Goal: Register for event/course

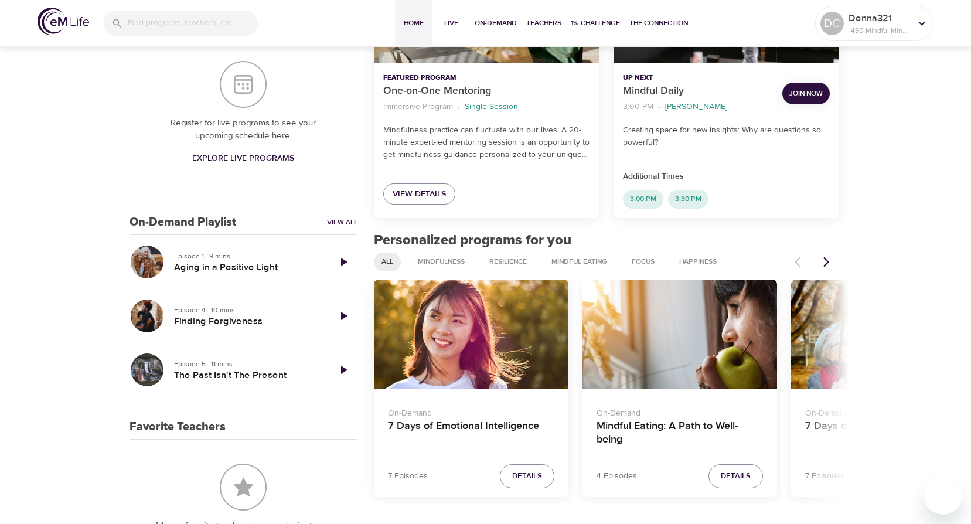
scroll to position [293, 0]
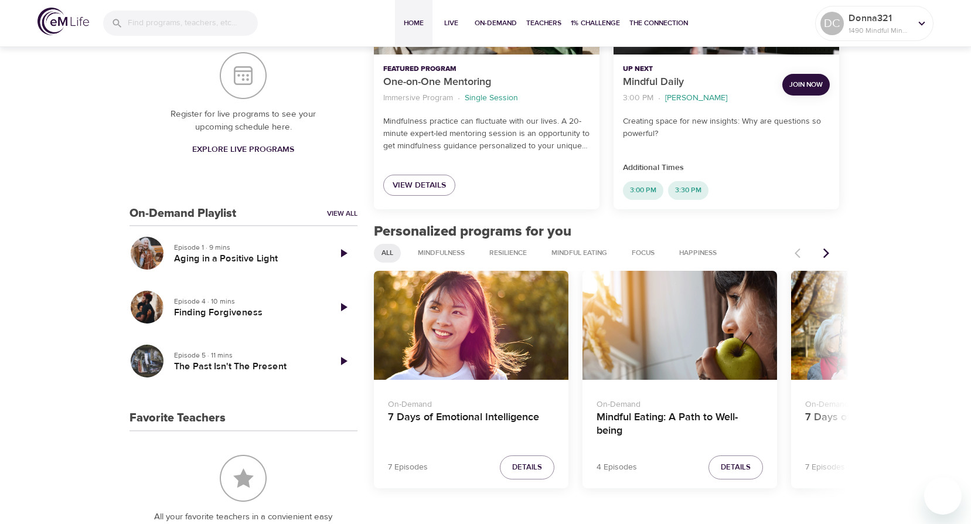
click at [828, 255] on icon "Next items" at bounding box center [827, 253] width 6 height 10
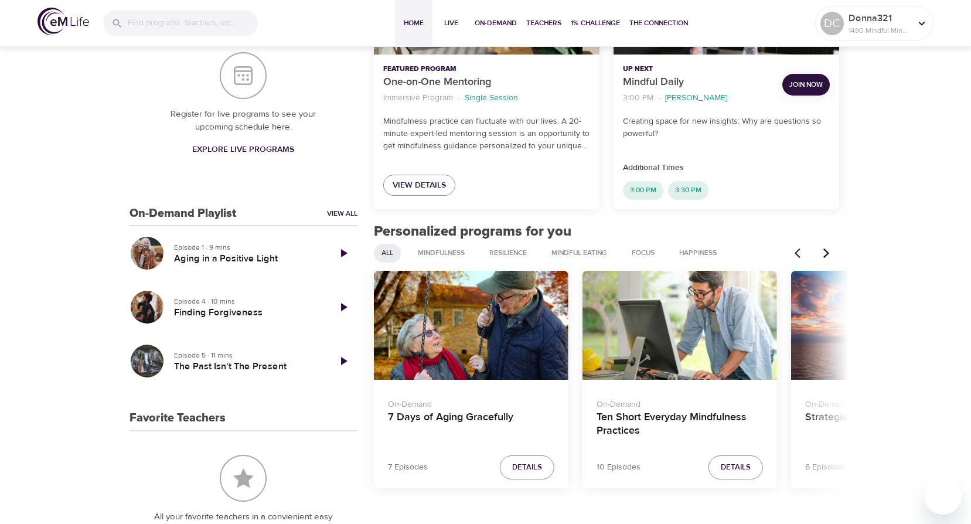
click at [828, 255] on icon "Next items" at bounding box center [827, 253] width 6 height 10
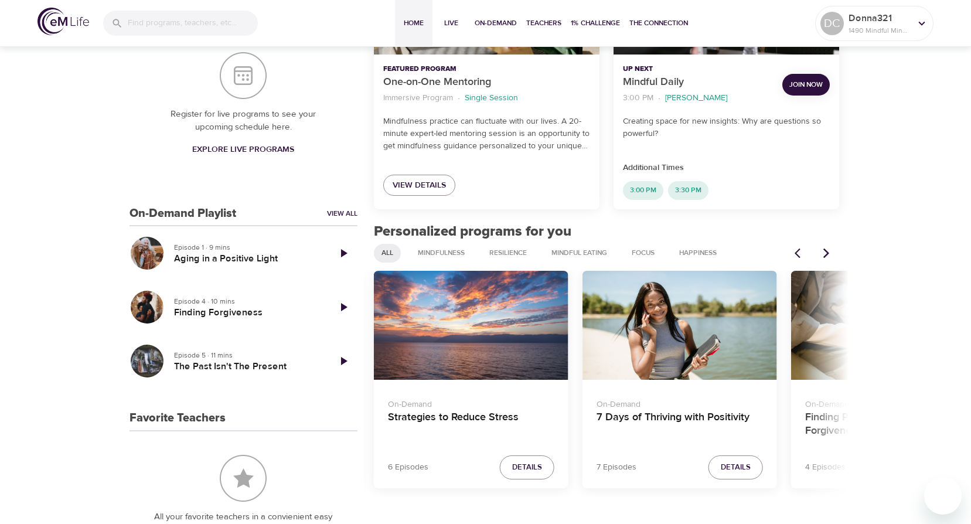
click at [828, 255] on icon "Next items" at bounding box center [827, 253] width 6 height 10
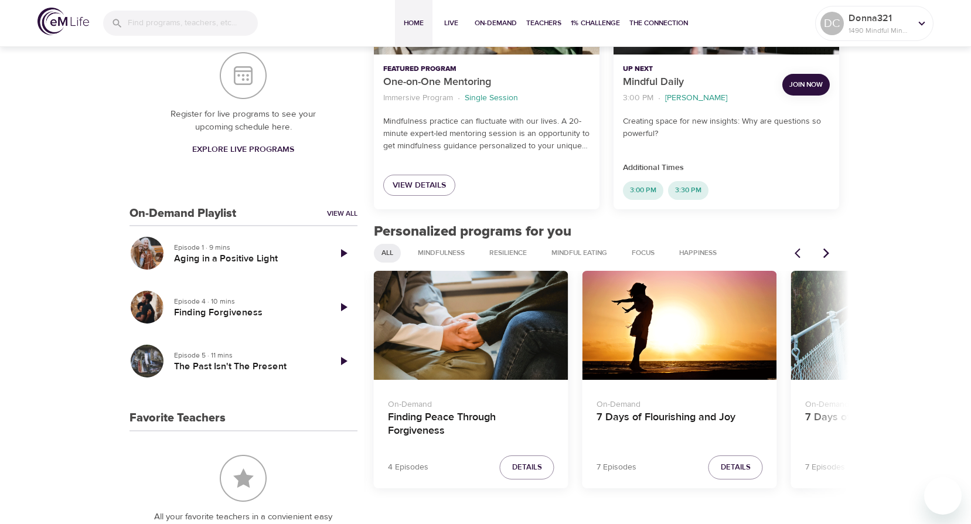
click at [828, 255] on icon "Next items" at bounding box center [827, 253] width 6 height 10
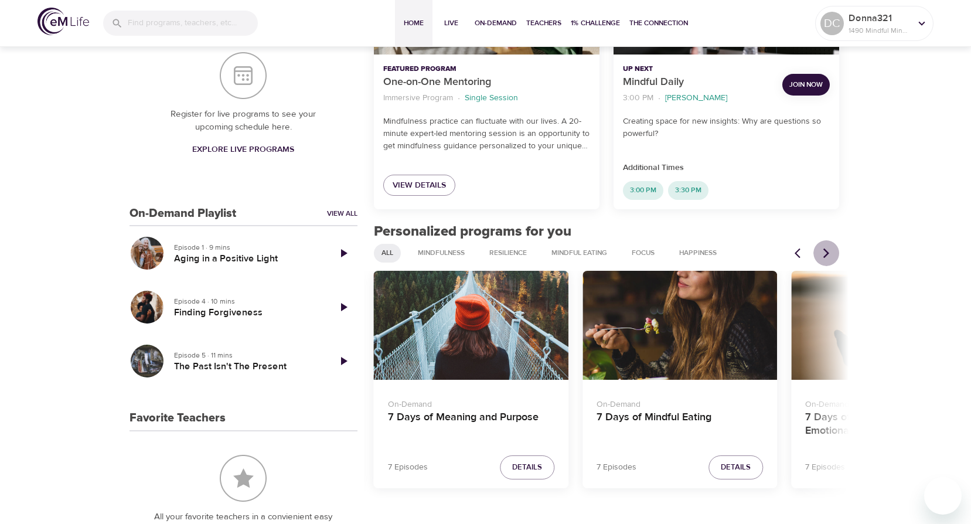
click at [828, 255] on icon "Next items" at bounding box center [827, 253] width 6 height 10
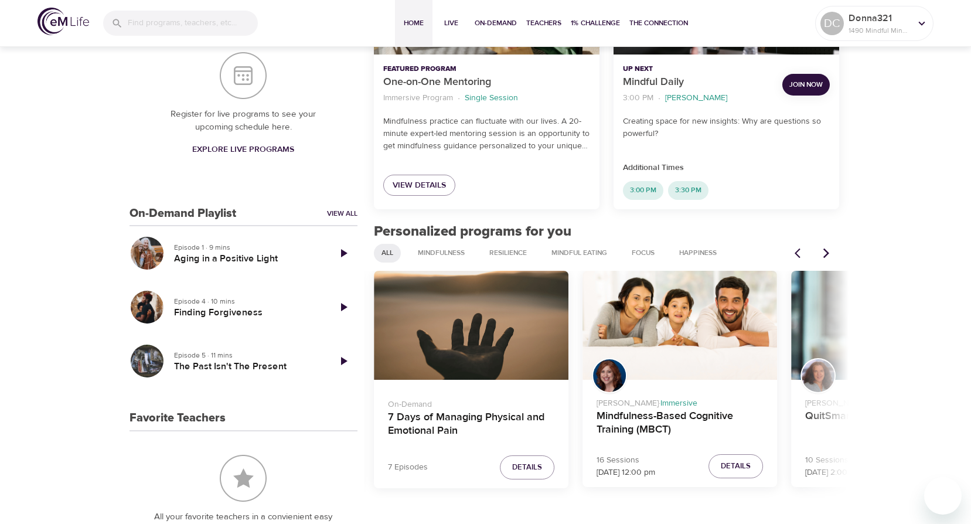
click at [828, 255] on icon "Next items" at bounding box center [827, 253] width 6 height 10
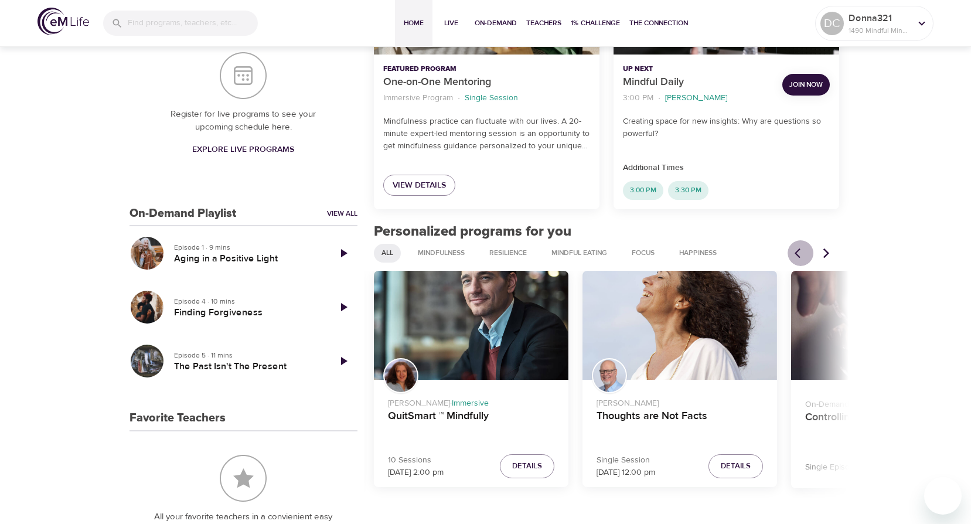
click at [794, 258] on button "Previous items" at bounding box center [801, 253] width 26 height 26
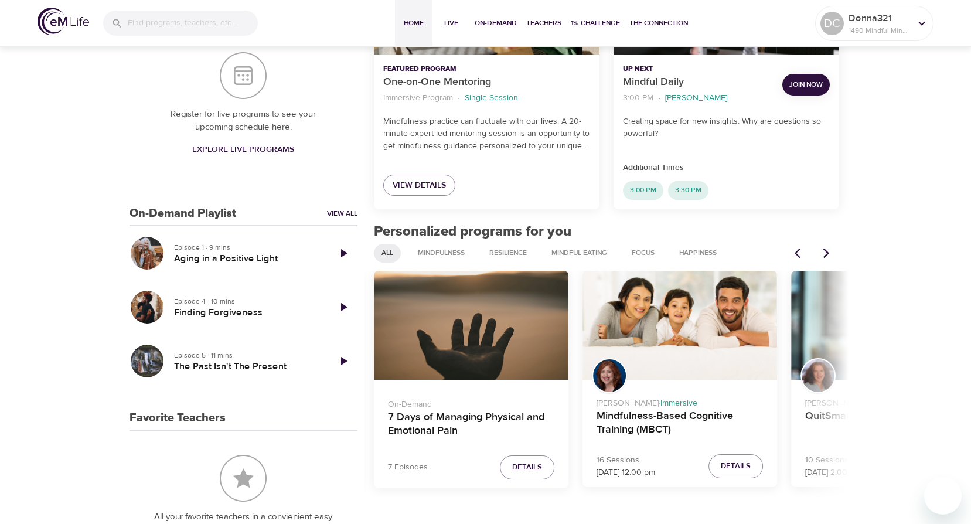
click at [651, 292] on div "Mindfulness-Based Cognitive Training (MBCT)" at bounding box center [680, 326] width 195 height 110
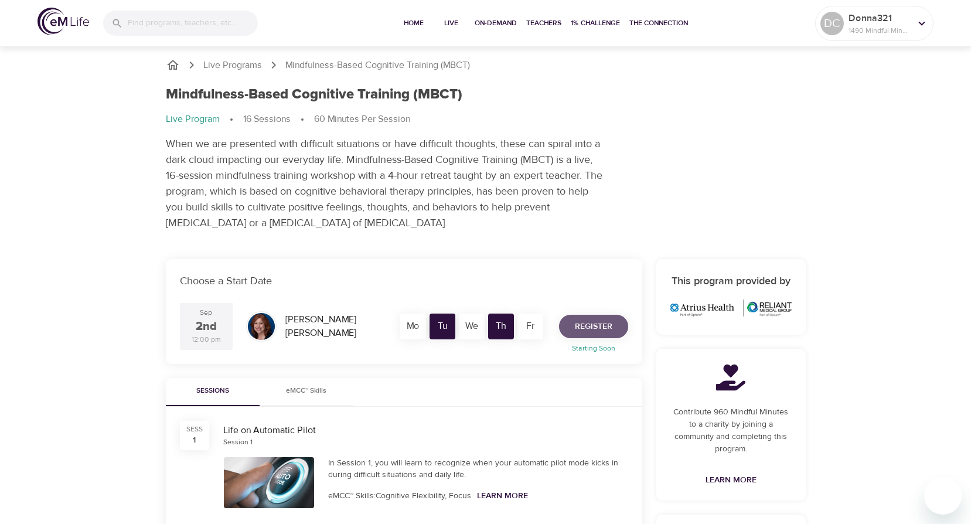
click at [600, 323] on span "Register" at bounding box center [594, 326] width 38 height 15
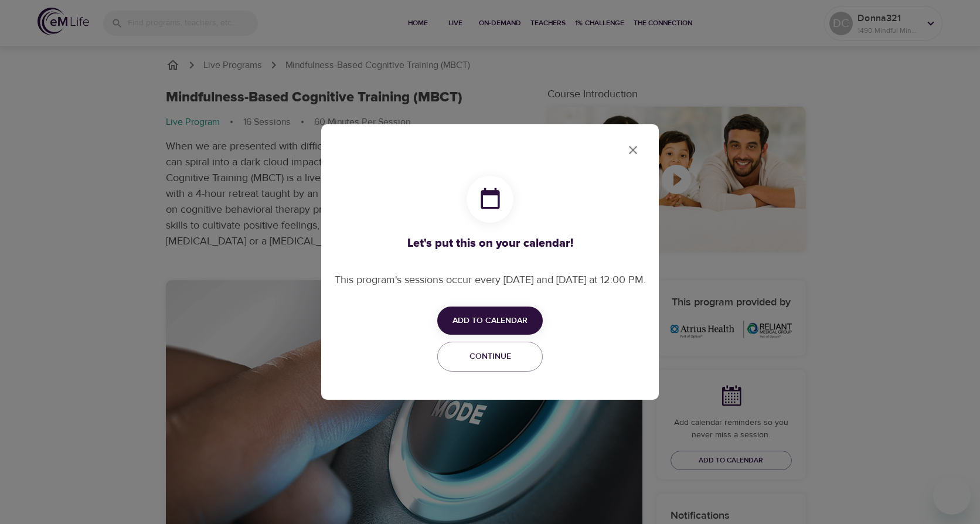
checkbox input "true"
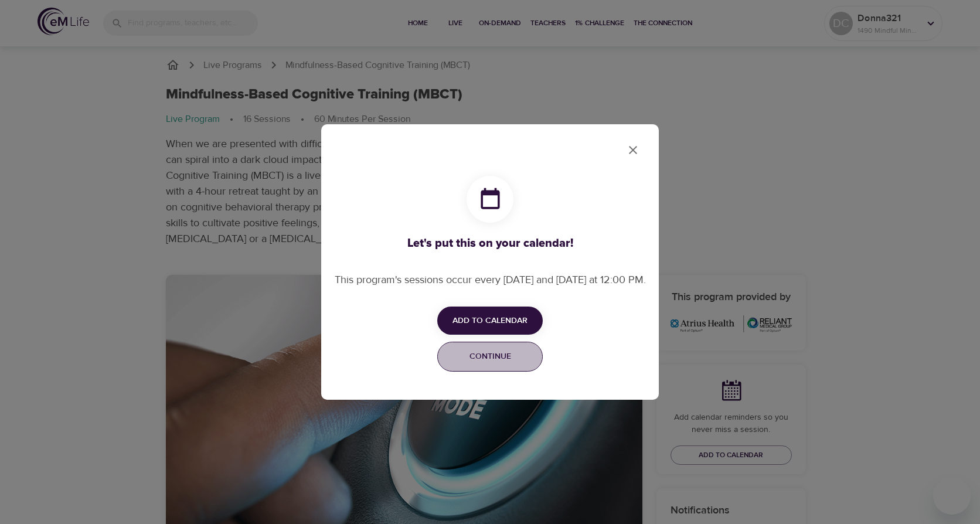
click at [521, 362] on span "Continue" at bounding box center [490, 356] width 90 height 15
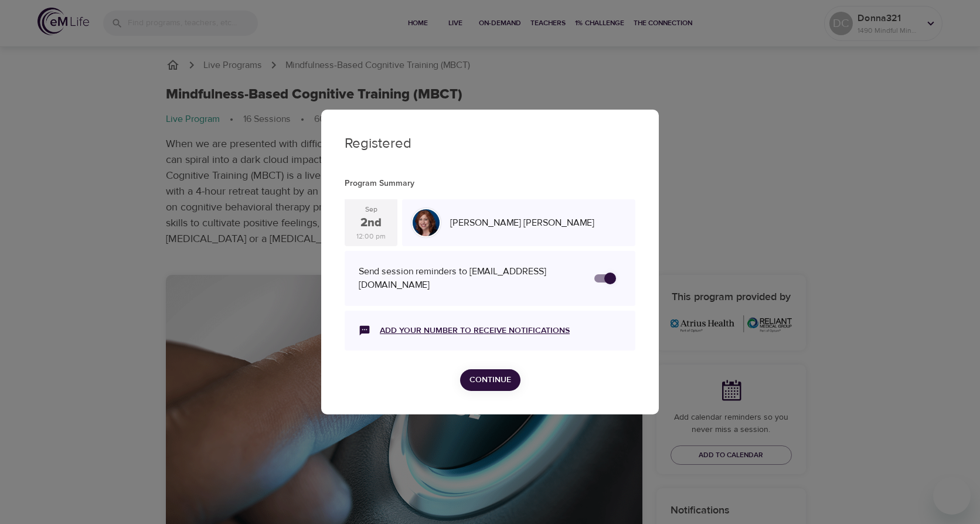
click at [520, 326] on link "Add your number to receive notifications" at bounding box center [475, 331] width 190 height 12
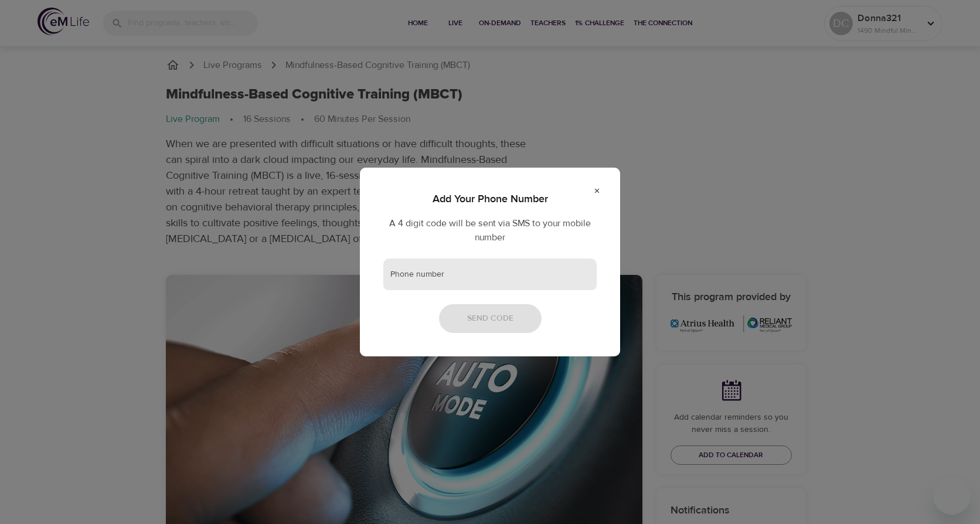
click at [418, 280] on input "text" at bounding box center [489, 274] width 213 height 32
type input "7816368642"
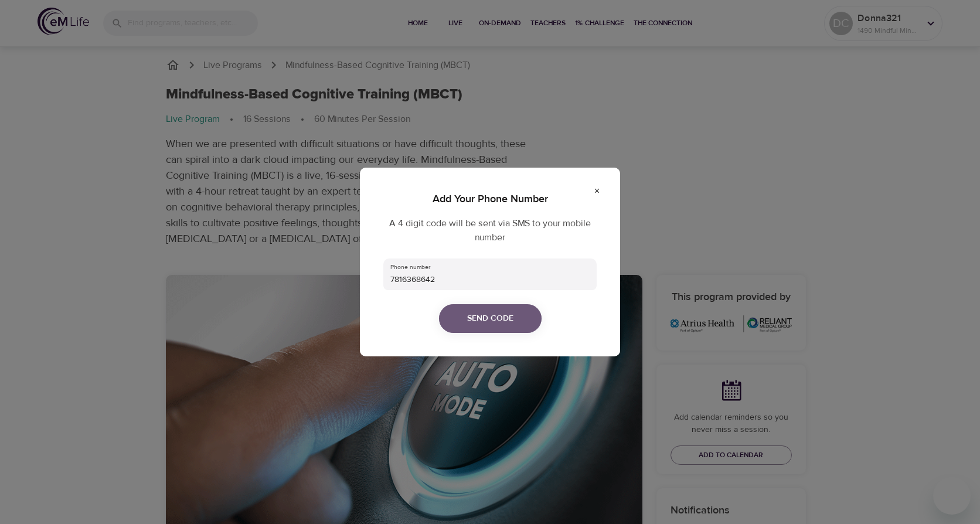
click at [492, 318] on span "Send Code" at bounding box center [490, 318] width 46 height 15
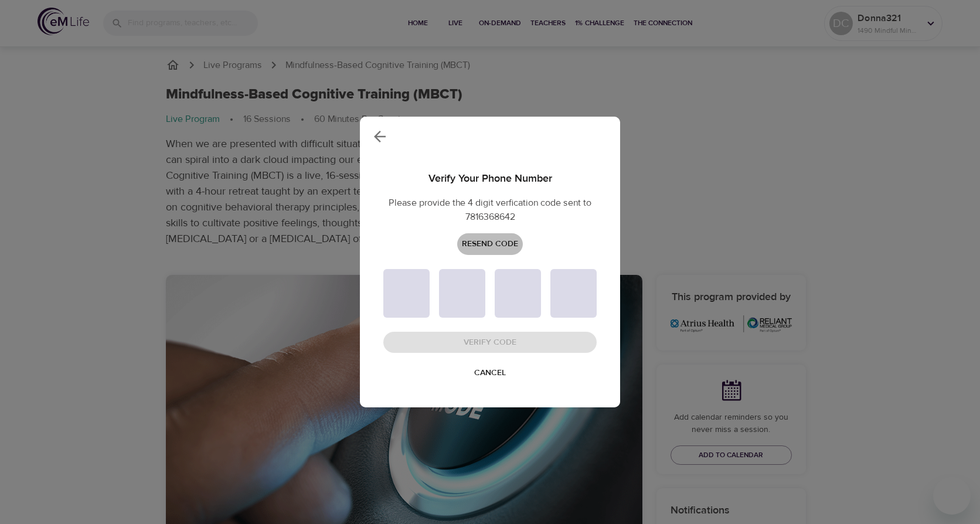
click at [488, 248] on span "Resend Code" at bounding box center [490, 244] width 56 height 15
click at [380, 135] on icon "button" at bounding box center [380, 137] width 18 height 18
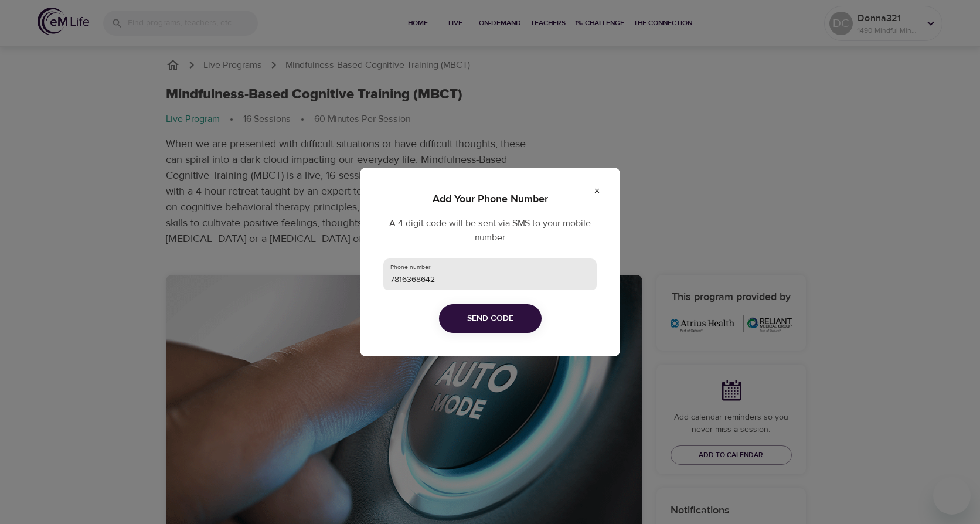
click at [401, 281] on input "7816368642" at bounding box center [489, 274] width 213 height 32
click at [418, 281] on input "781-6368642" at bounding box center [489, 274] width 213 height 32
click at [444, 277] on input "[PHONE_NUMBER]" at bounding box center [489, 274] width 213 height 32
type input "[PHONE_NUMBER]"
drag, startPoint x: 506, startPoint y: 315, endPoint x: 502, endPoint y: 311, distance: 6.2
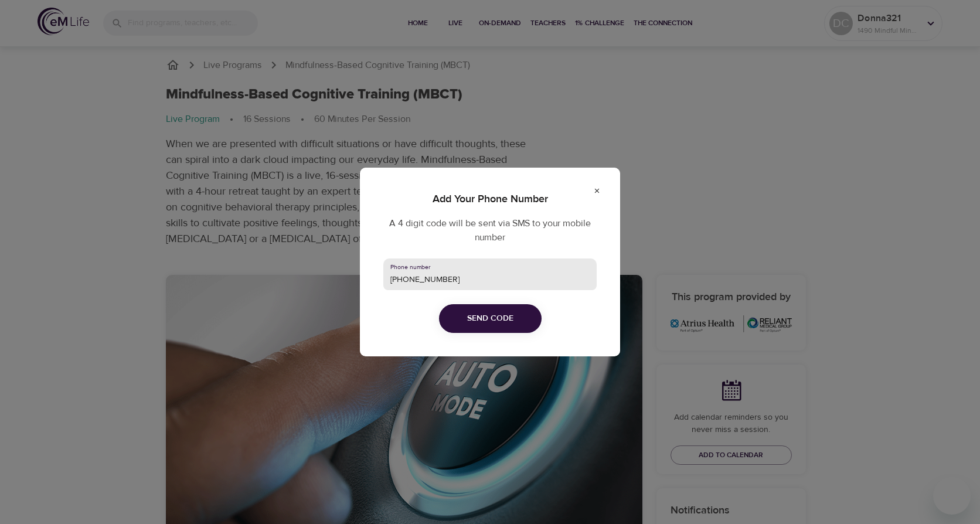
click at [502, 312] on span "Send Code" at bounding box center [490, 318] width 46 height 15
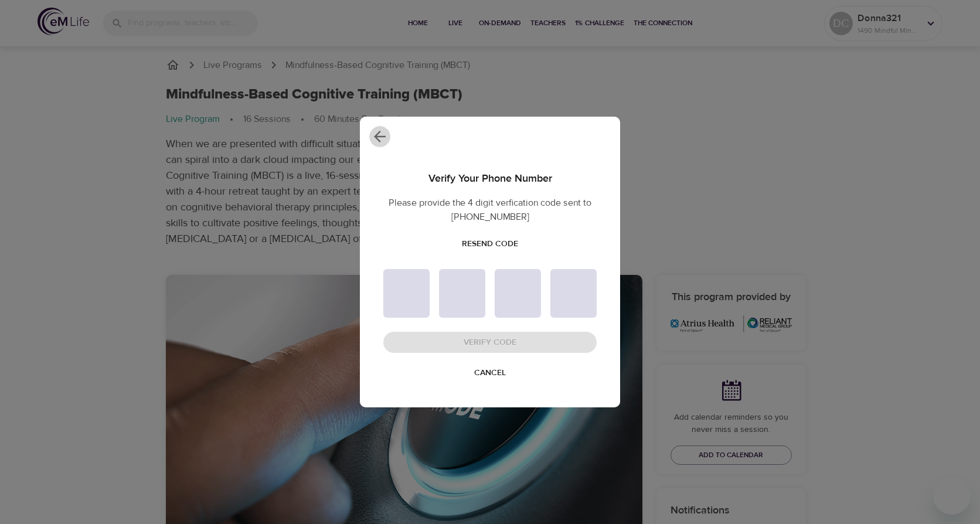
click at [378, 142] on icon "button" at bounding box center [380, 137] width 18 height 18
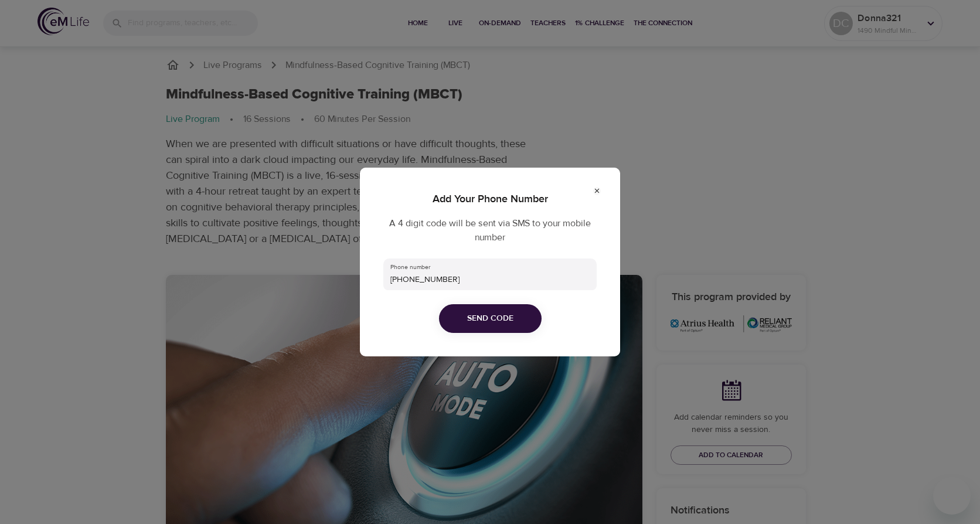
click at [597, 189] on icon at bounding box center [597, 191] width 8 height 8
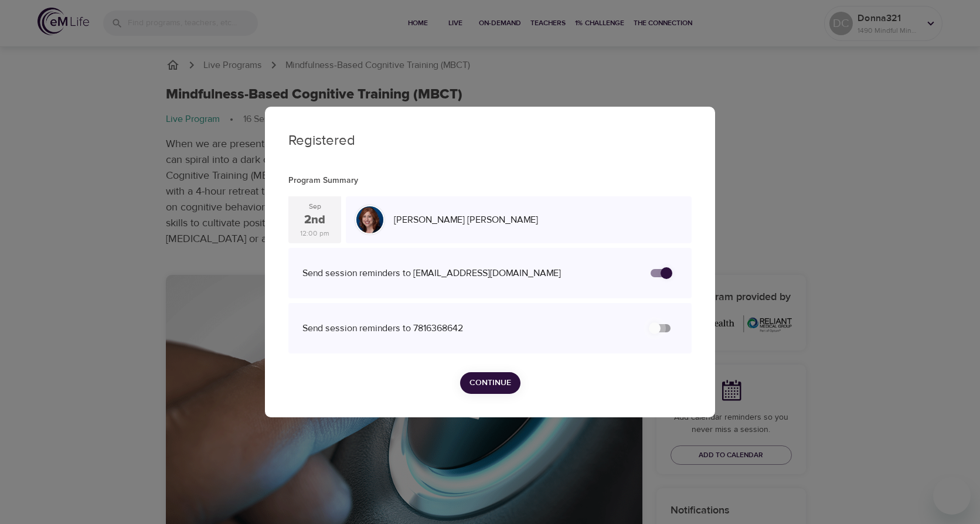
click at [666, 328] on input "secondary checkbox" at bounding box center [654, 328] width 67 height 22
checkbox input "false"
checkbox input "true"
click at [501, 384] on span "Continue" at bounding box center [490, 383] width 42 height 15
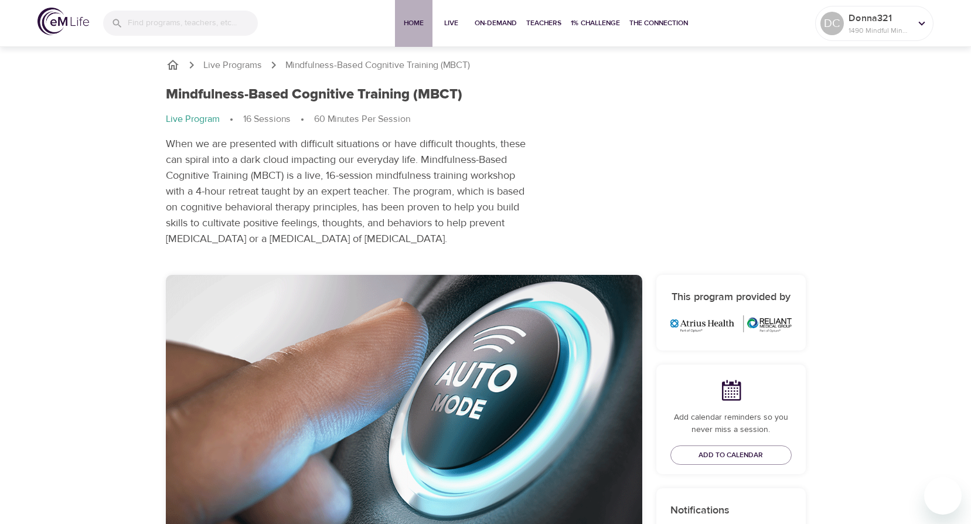
click at [410, 22] on span "Home" at bounding box center [414, 23] width 28 height 12
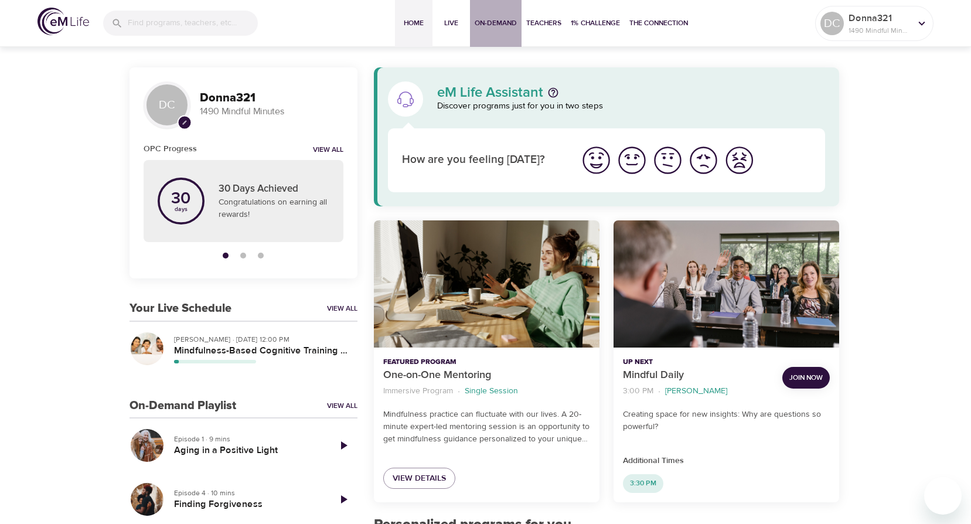
click at [498, 23] on span "On-Demand" at bounding box center [496, 23] width 42 height 12
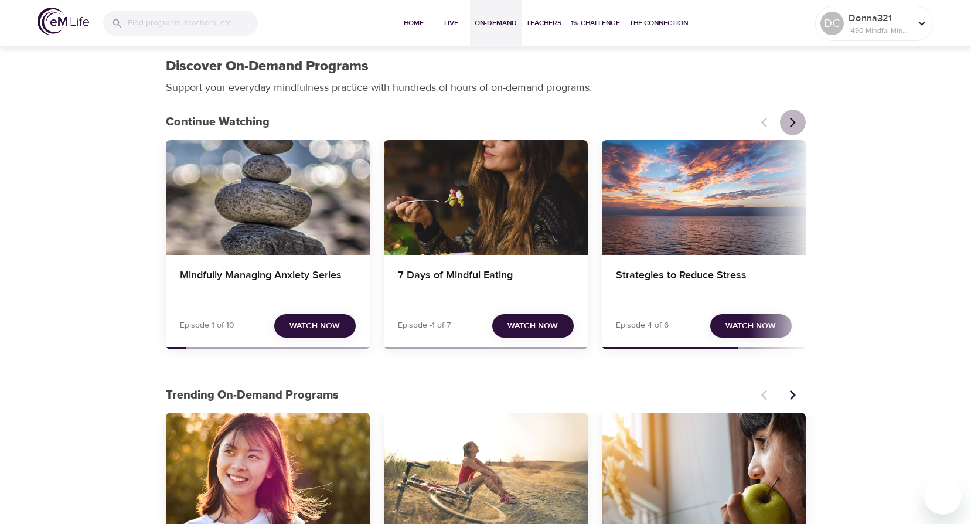
click at [792, 125] on icon "Next items" at bounding box center [793, 122] width 6 height 10
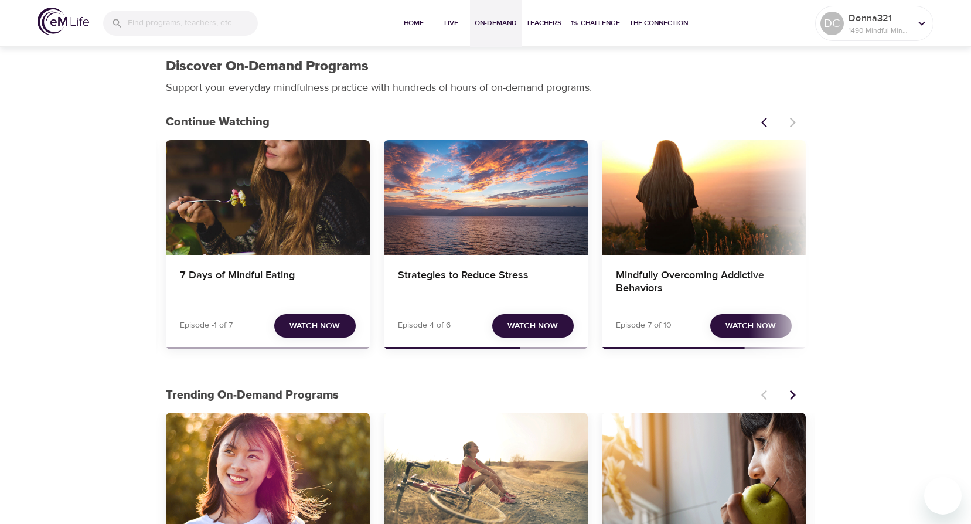
click at [739, 324] on span "Watch Now" at bounding box center [751, 326] width 50 height 15
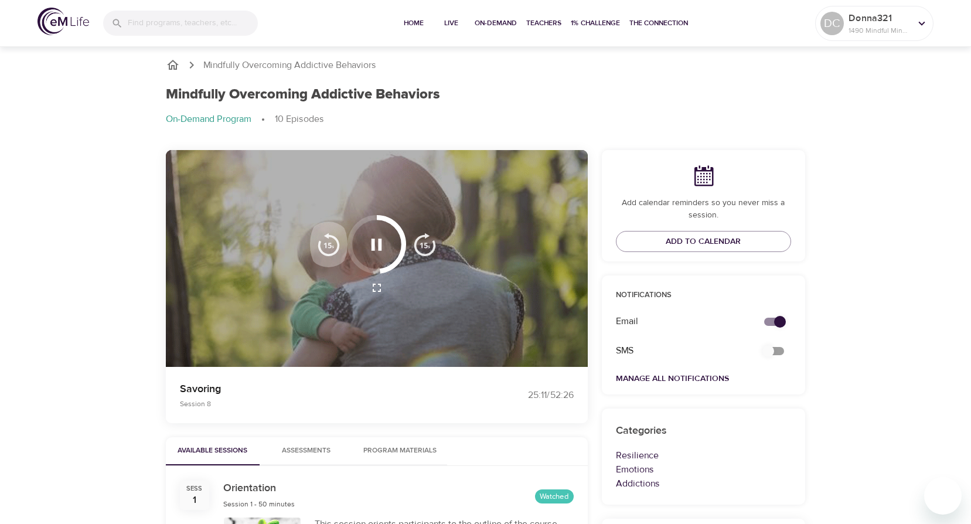
click at [329, 250] on img "button" at bounding box center [328, 244] width 23 height 23
